Goal: Complete application form: Complete application form

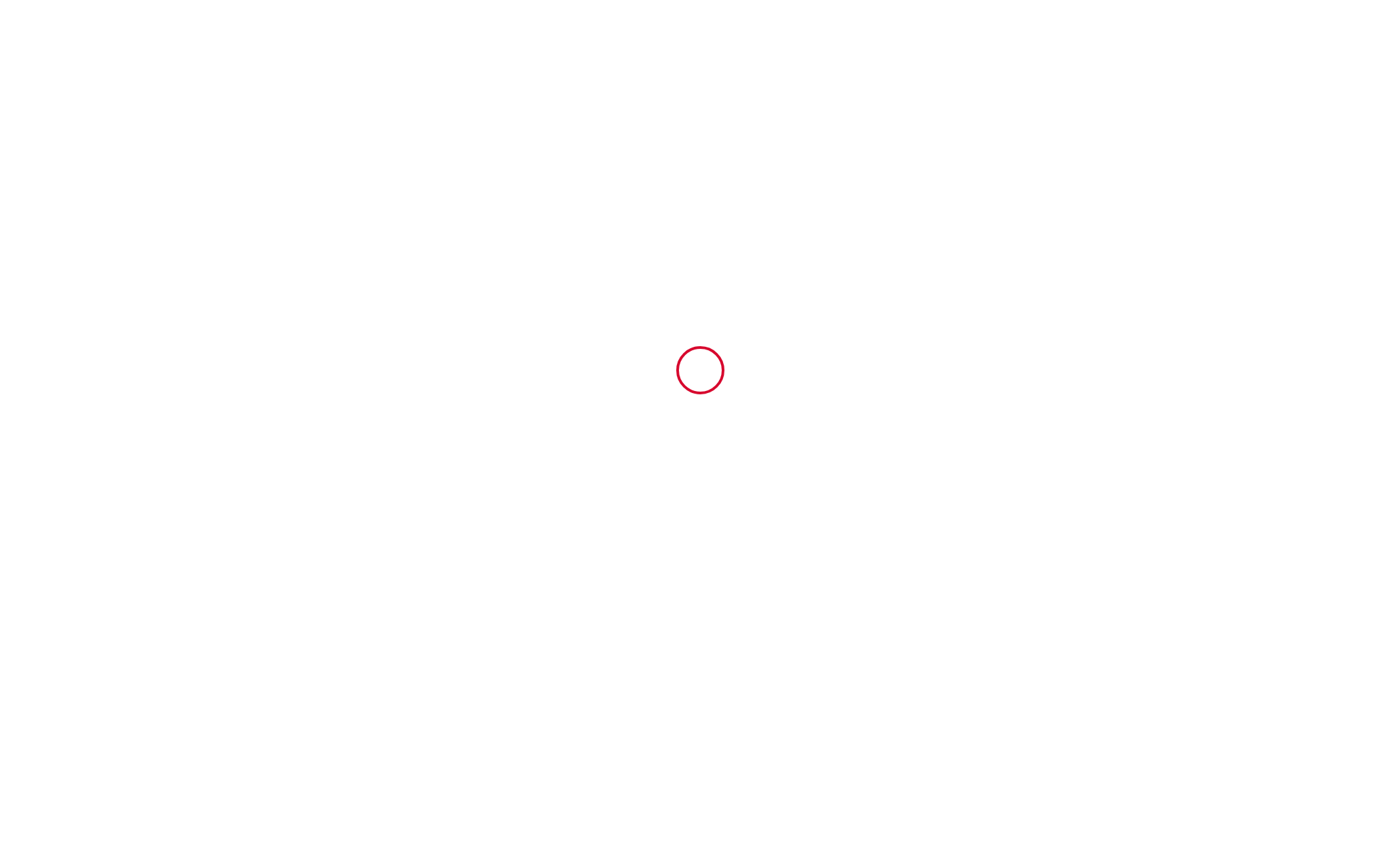
type input "6418368"
type input "Les 3 Frontières 4 Wifi Parking"
type input "[STREET_ADDRESS]"
type input "54440"
type input "Herserange"
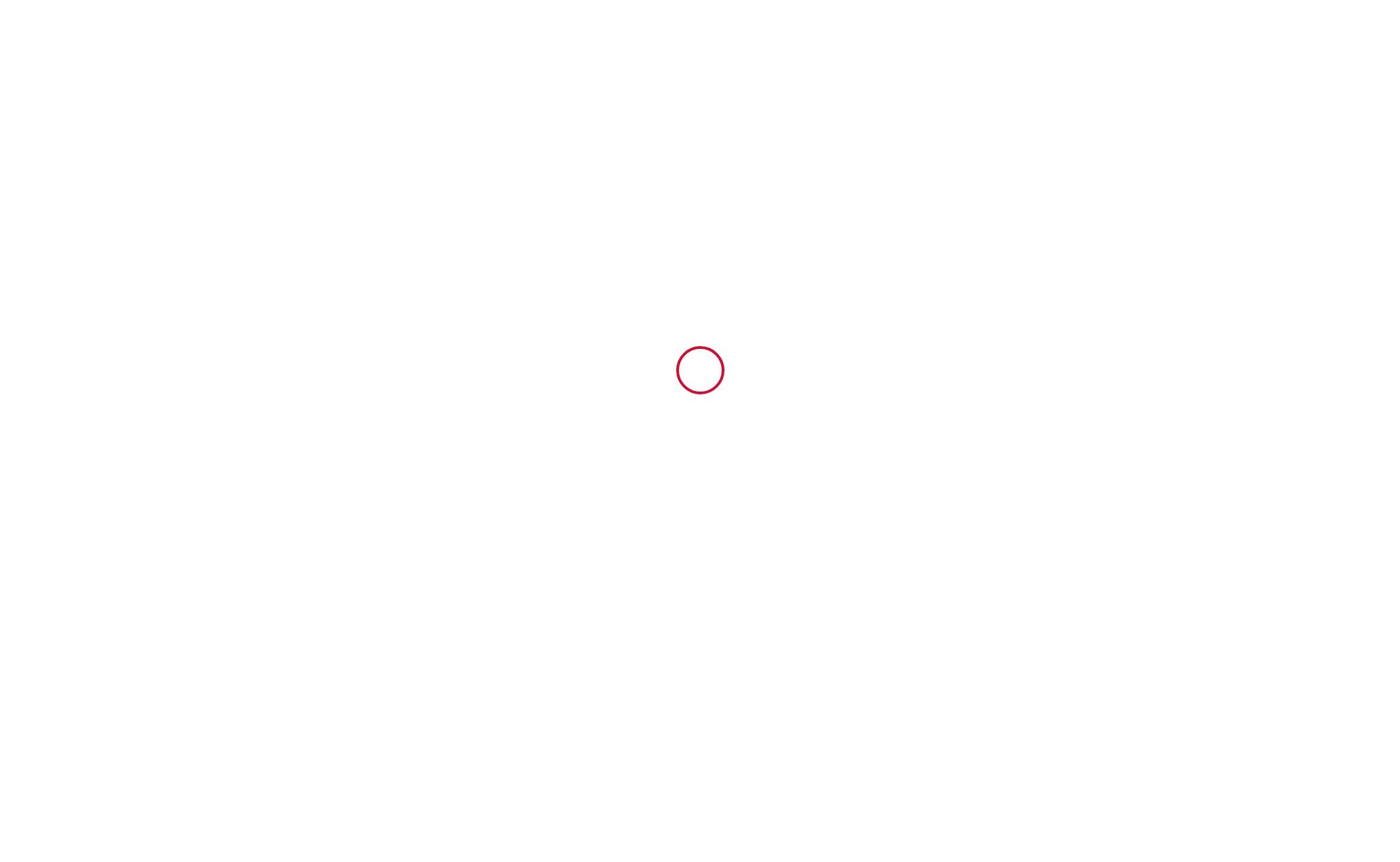
type input "[GEOGRAPHIC_DATA]"
type input "[DATE]"
type input "3"
type input "0"
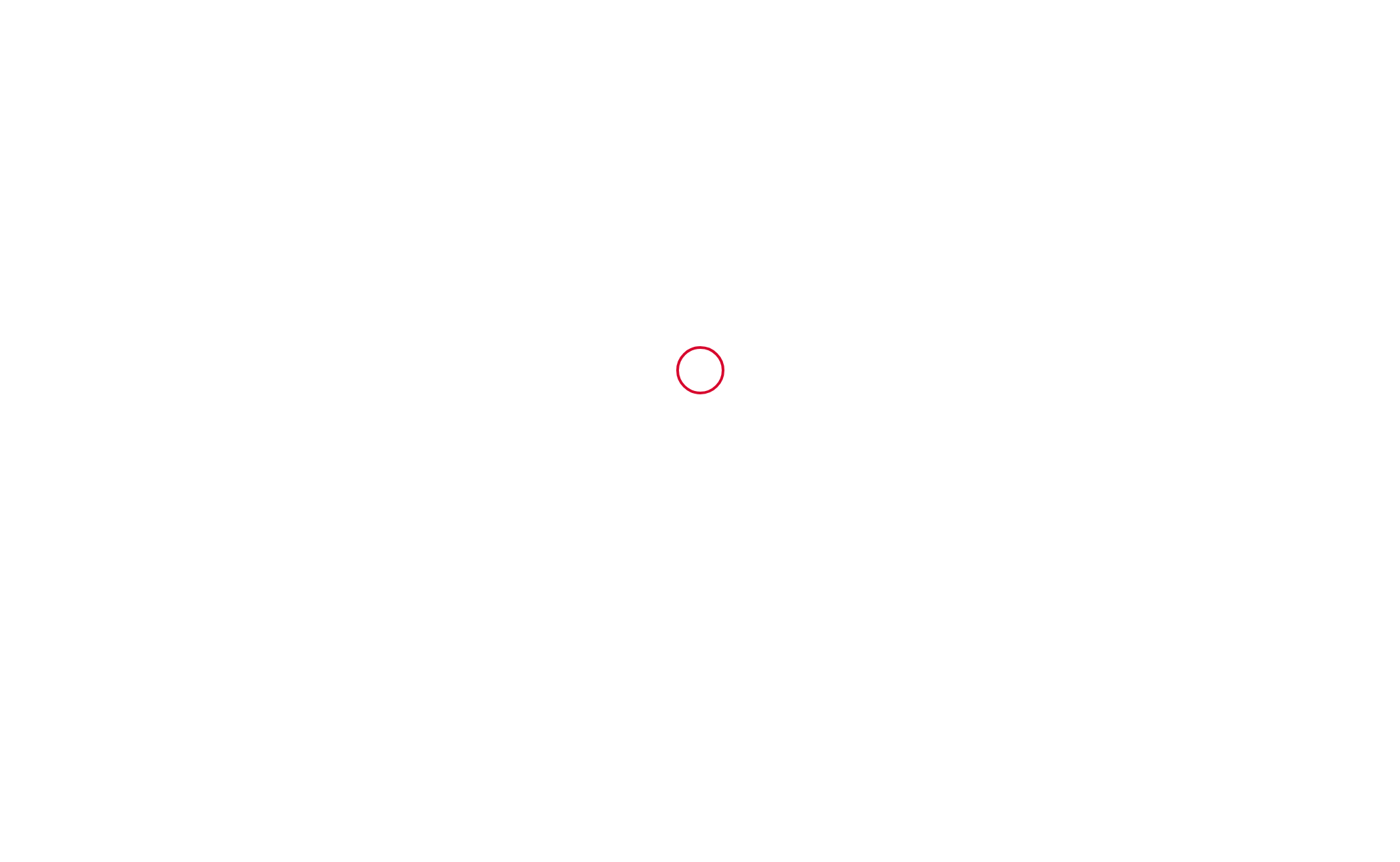
type input "227"
type input "[PERSON_NAME]"
type input "societe [PERSON_NAME] [PERSON_NAME]"
type input "[GEOGRAPHIC_DATA]"
type input "[EMAIL_ADDRESS][DOMAIN_NAME]"
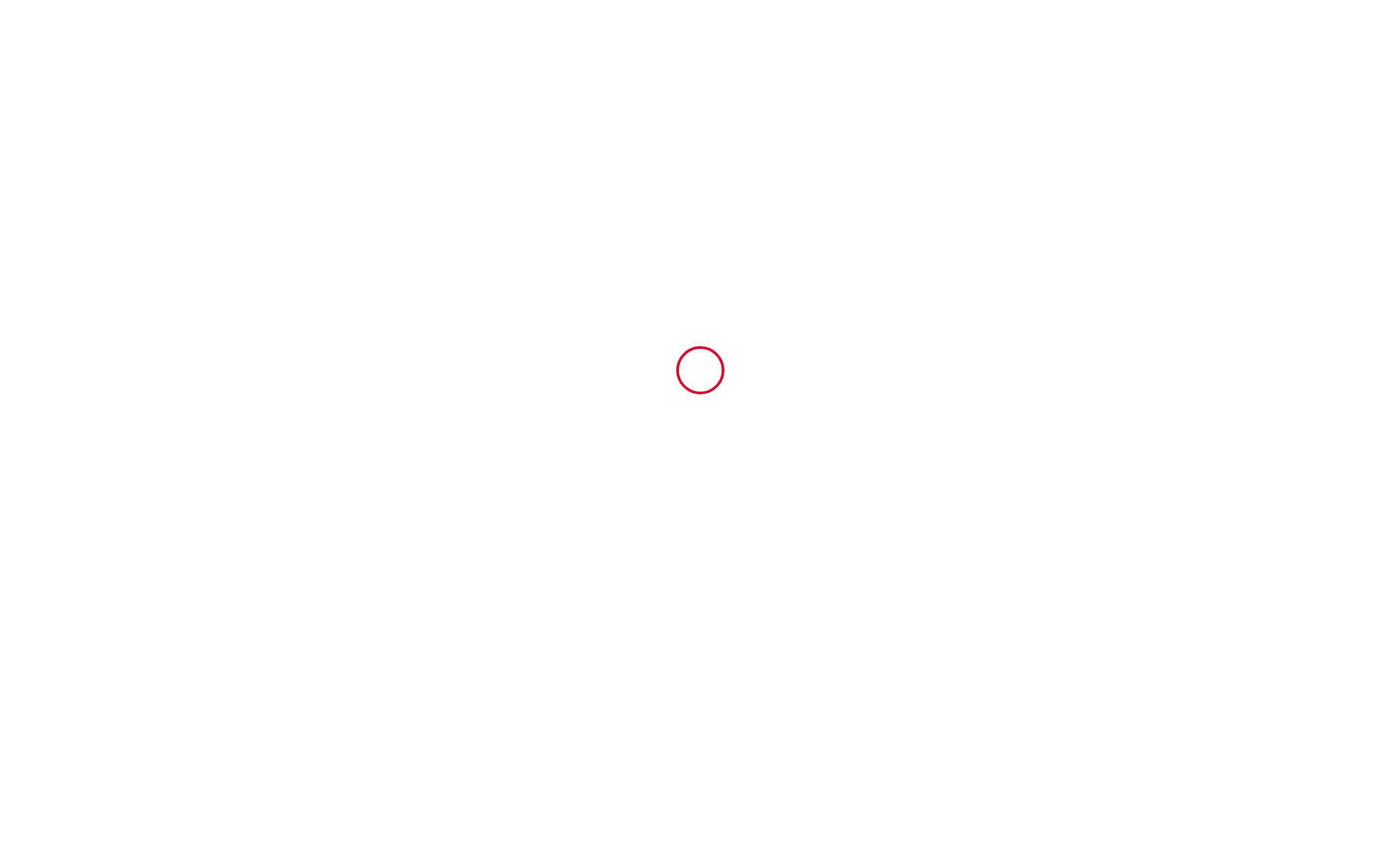
type input "klc"
type input "charpente"
type input "[EMAIL_ADDRESS][DOMAIN_NAME]"
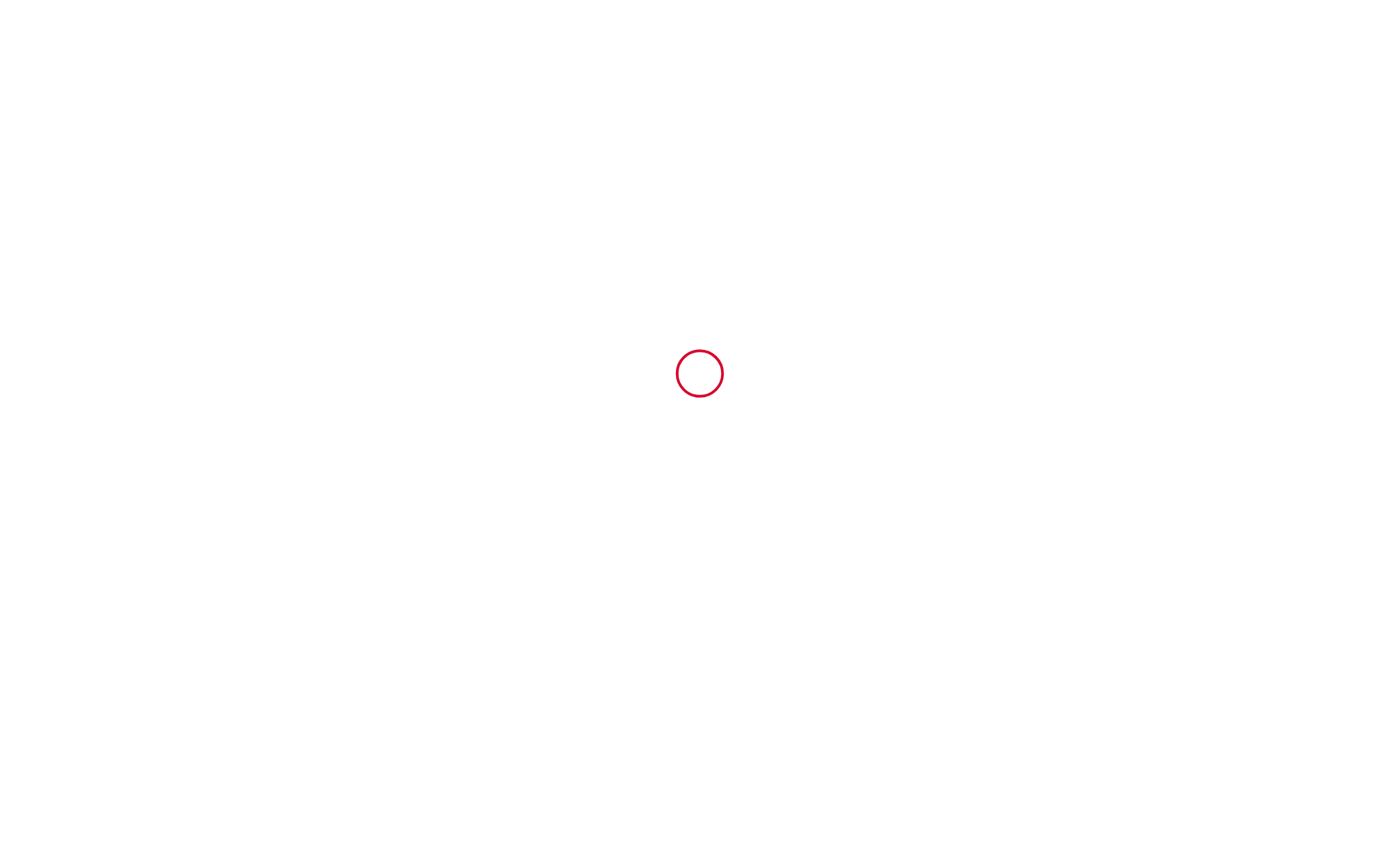
scroll to position [2379, 0]
type input "[PHONE_NUMBER]"
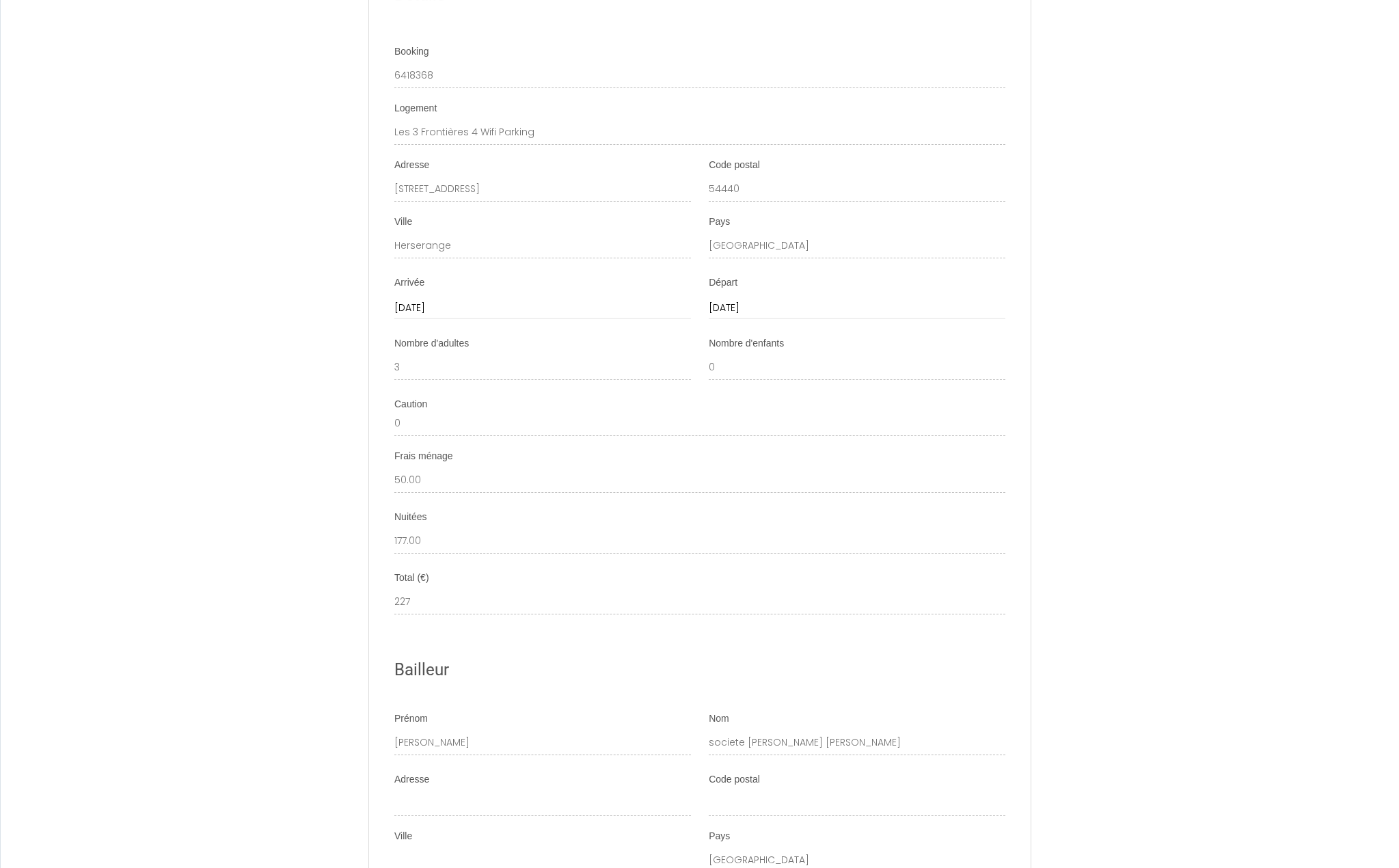
scroll to position [1640, 0]
